Goal: Task Accomplishment & Management: Manage account settings

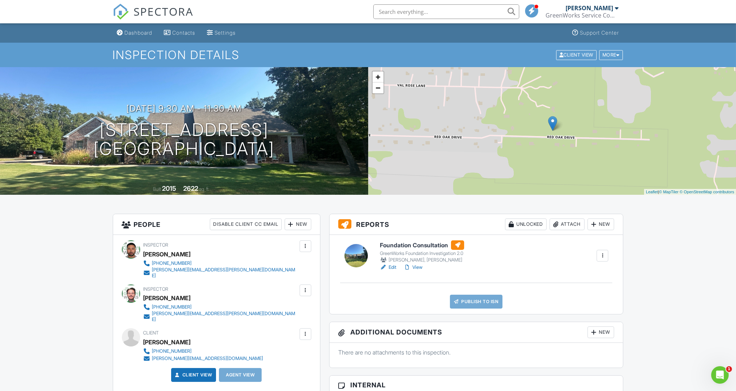
click at [574, 226] on div "Attach" at bounding box center [566, 225] width 35 height 12
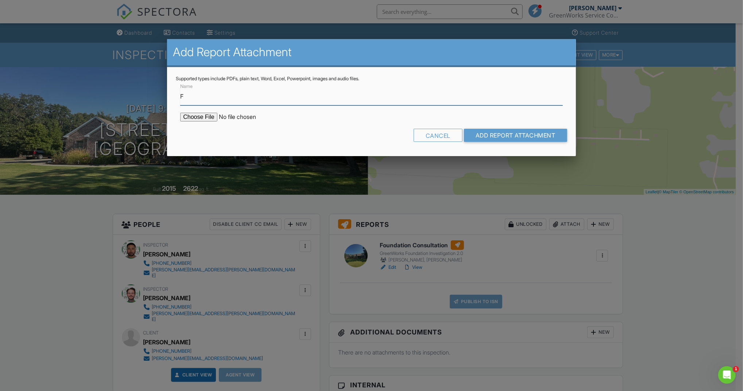
type input "Foundation Elevation Survey"
click at [207, 117] on input "file" at bounding box center [242, 117] width 124 height 9
type input "C:\fakepath\4854 Red Oak Dr - Royse City - TX - ELEV.pdf"
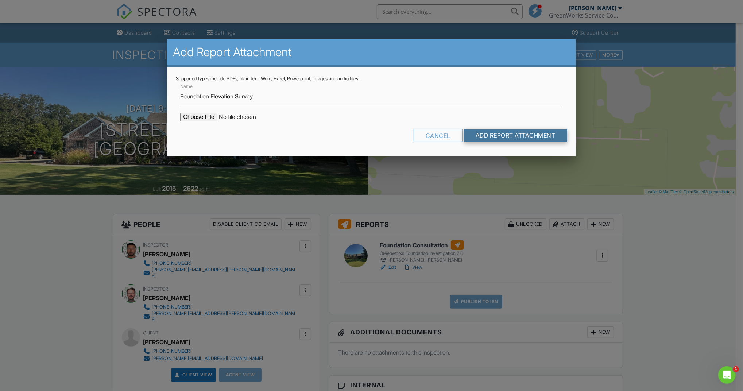
click at [522, 133] on input "Add Report Attachment" at bounding box center [515, 135] width 103 height 13
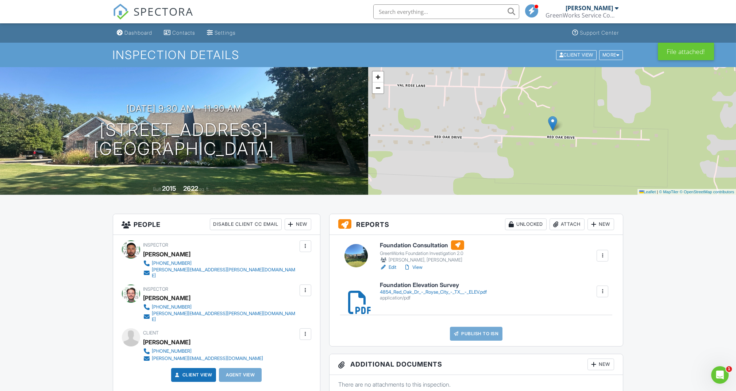
click at [419, 269] on link "View" at bounding box center [412, 267] width 19 height 7
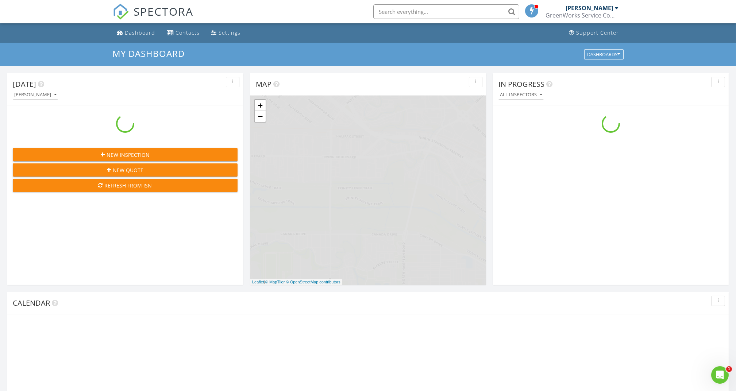
scroll to position [679, 751]
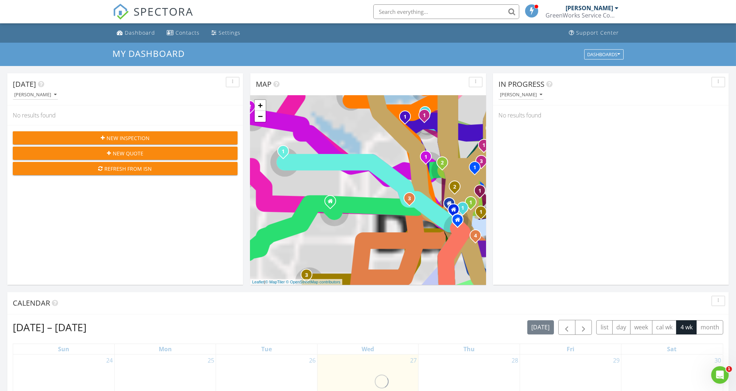
click at [459, 11] on input "text" at bounding box center [446, 11] width 146 height 15
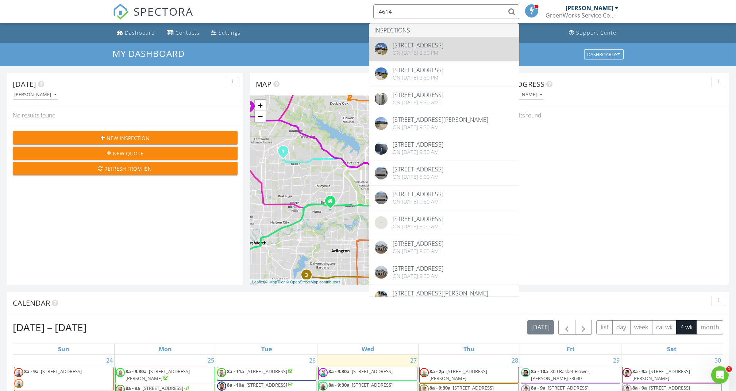
type input "4614"
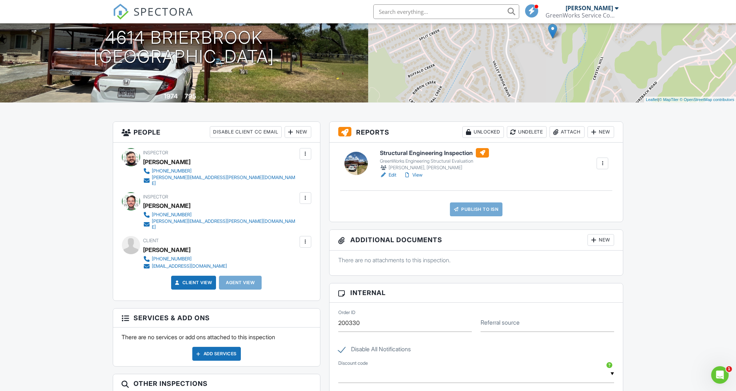
scroll to position [97, 0]
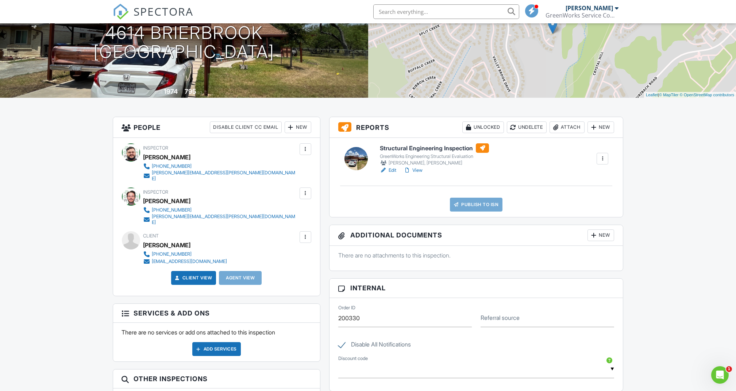
click at [395, 171] on link "Edit" at bounding box center [388, 170] width 16 height 7
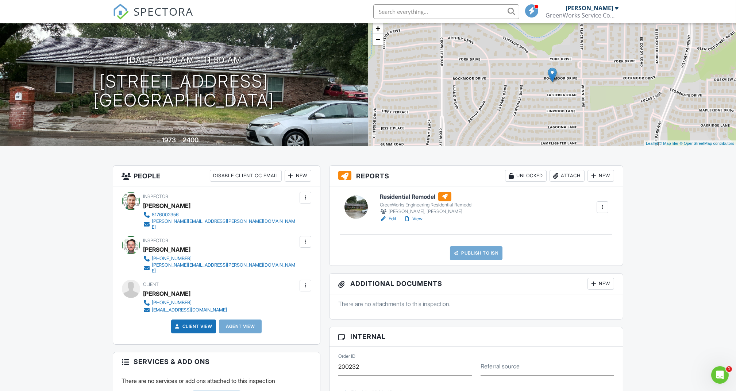
scroll to position [97, 0]
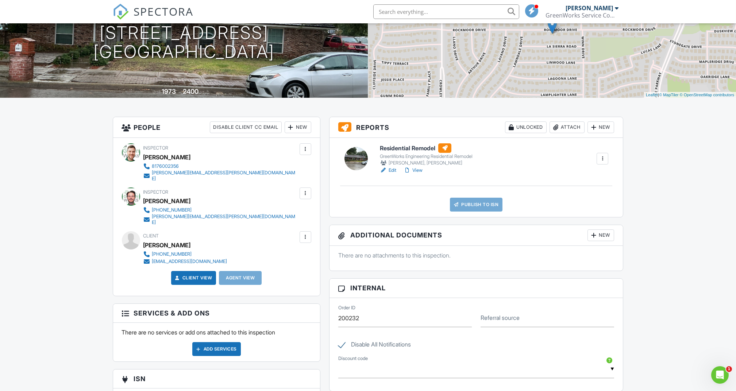
click at [396, 171] on link "Edit" at bounding box center [388, 170] width 16 height 7
